Goal: Complete application form: Complete application form

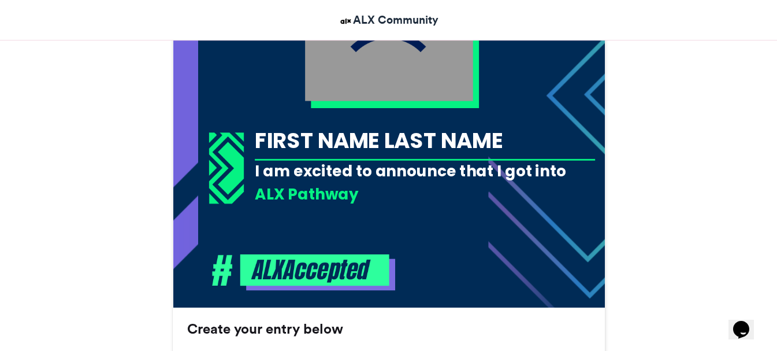
scroll to position [486, 0]
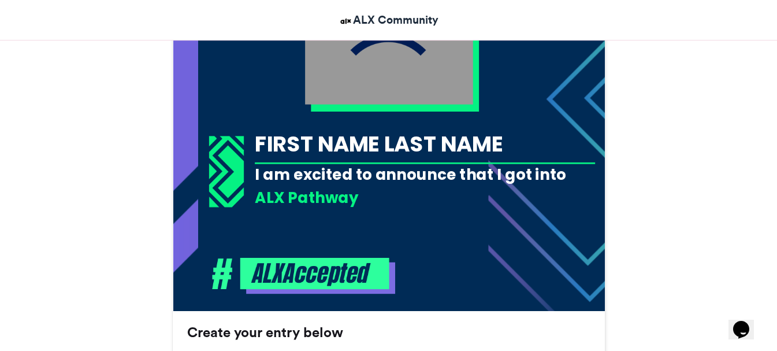
click at [338, 145] on div "FIRST NAME LAST NAME" at bounding box center [425, 144] width 340 height 30
click at [378, 143] on div "FIRST NAME LAST NAME" at bounding box center [425, 144] width 340 height 30
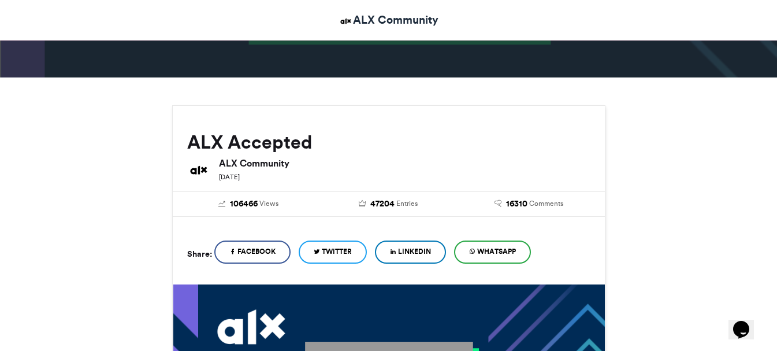
scroll to position [69, 0]
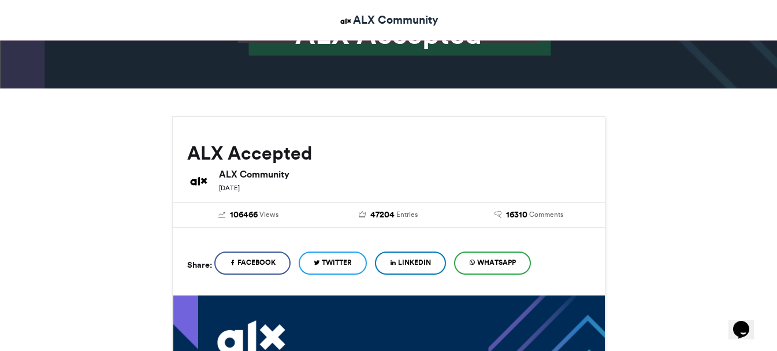
click at [417, 265] on span "LinkedIn" at bounding box center [414, 262] width 33 height 10
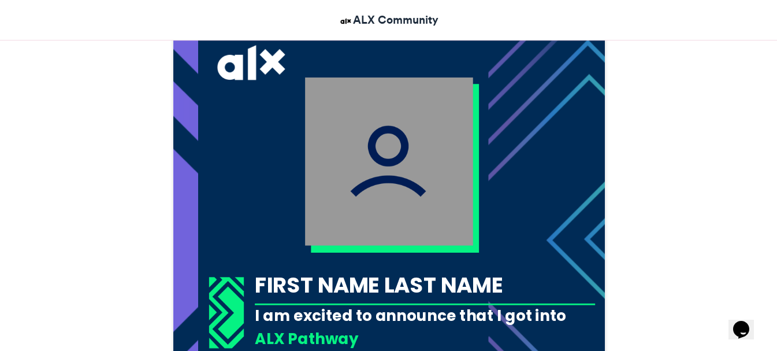
scroll to position [347, 0]
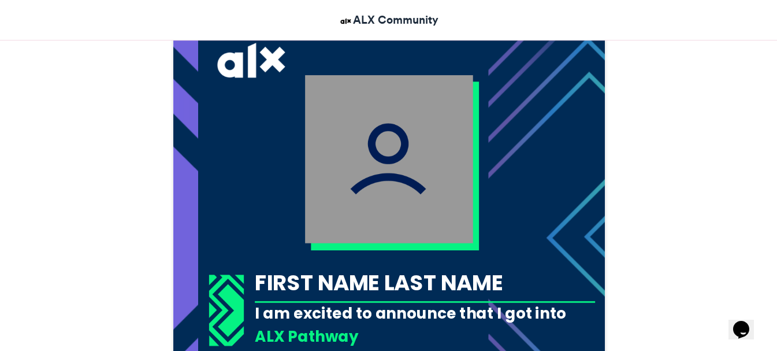
click at [379, 175] on img at bounding box center [389, 159] width 168 height 168
click at [379, 176] on img at bounding box center [389, 159] width 168 height 168
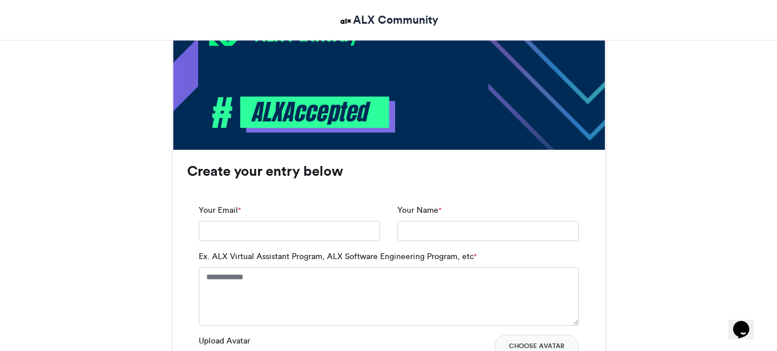
scroll to position [647, 0]
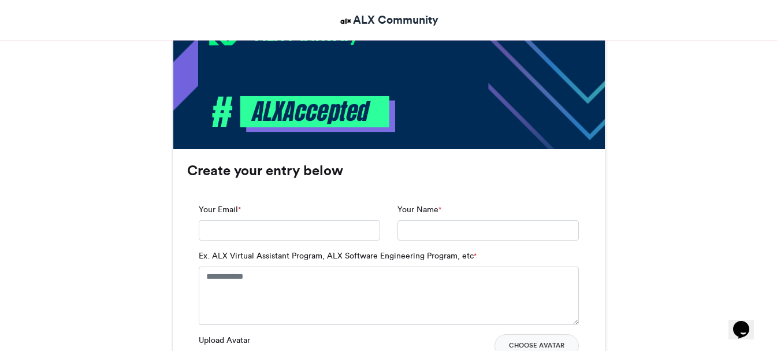
click at [357, 254] on label "Ex. ALX Virtual Assistant Program, ALX Software Engineering Program, etc *" at bounding box center [338, 256] width 278 height 12
click at [357, 266] on textarea "Ex. ALX Virtual Assistant Program, ALX Software Engineering Program, etc *" at bounding box center [389, 295] width 380 height 58
click at [357, 254] on label "Ex. ALX Virtual Assistant Program, ALX Software Engineering Program, etc *" at bounding box center [338, 256] width 278 height 12
click at [357, 266] on textarea "Ex. ALX Virtual Assistant Program, ALX Software Engineering Program, etc *" at bounding box center [389, 295] width 380 height 58
click at [357, 254] on label "Ex. ALX Virtual Assistant Program, ALX Software Engineering Program, etc *" at bounding box center [338, 256] width 278 height 12
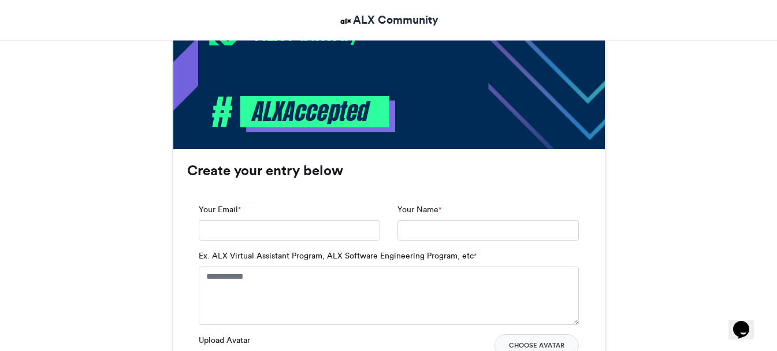
click at [357, 266] on textarea "Ex. ALX Virtual Assistant Program, ALX Software Engineering Program, etc *" at bounding box center [389, 295] width 380 height 58
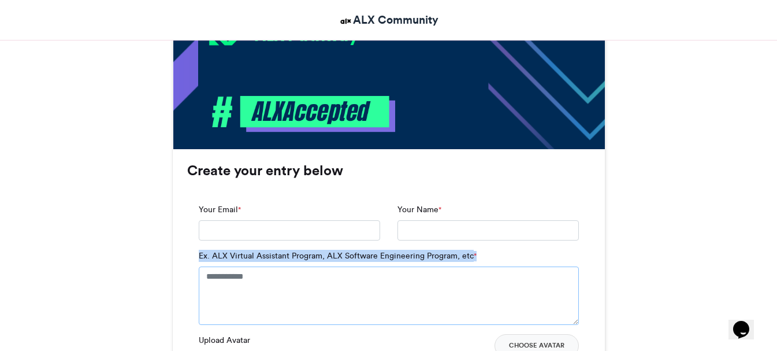
click at [394, 309] on textarea "Ex. ALX Virtual Assistant Program, ALX Software Engineering Program, etc *" at bounding box center [389, 295] width 380 height 58
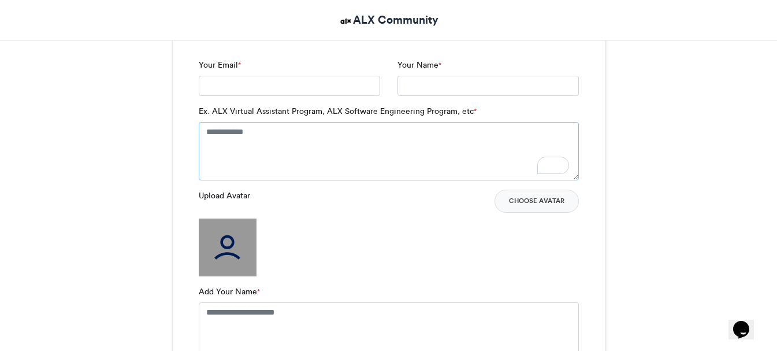
scroll to position [821, 0]
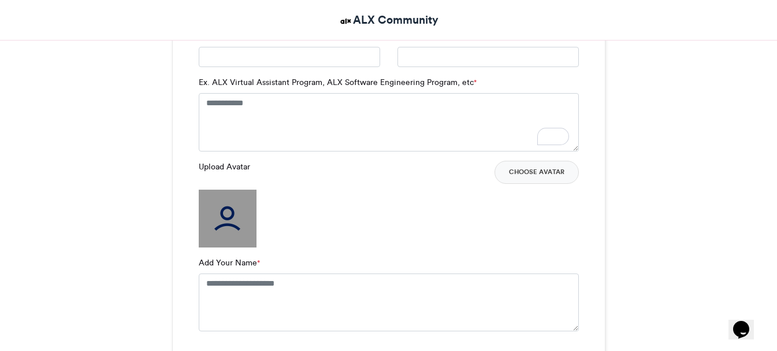
click at [232, 213] on img at bounding box center [228, 219] width 58 height 58
drag, startPoint x: 229, startPoint y: 213, endPoint x: 224, endPoint y: 224, distance: 11.9
click at [224, 224] on img at bounding box center [228, 219] width 58 height 58
click at [224, 223] on img at bounding box center [228, 219] width 58 height 58
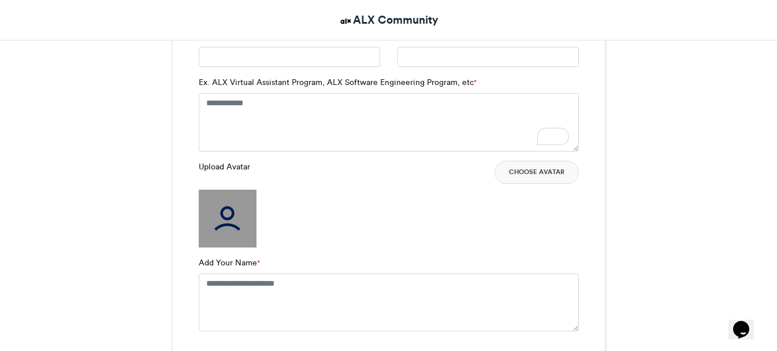
click at [224, 223] on img at bounding box center [228, 219] width 58 height 58
click at [526, 169] on button "Choose Avatar" at bounding box center [537, 172] width 84 height 23
